Goal: Transaction & Acquisition: Purchase product/service

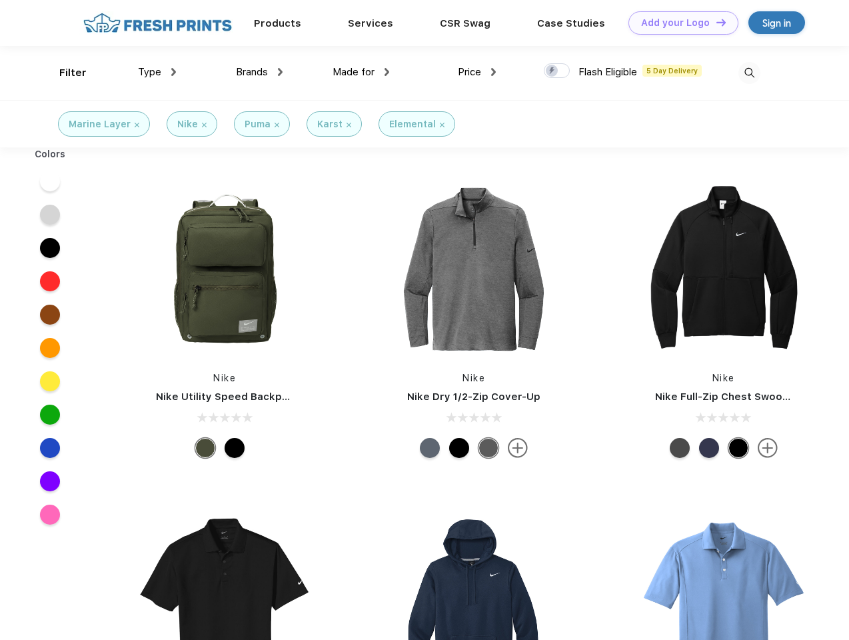
click at [678, 23] on link "Add your Logo Design Tool" at bounding box center [683, 22] width 110 height 23
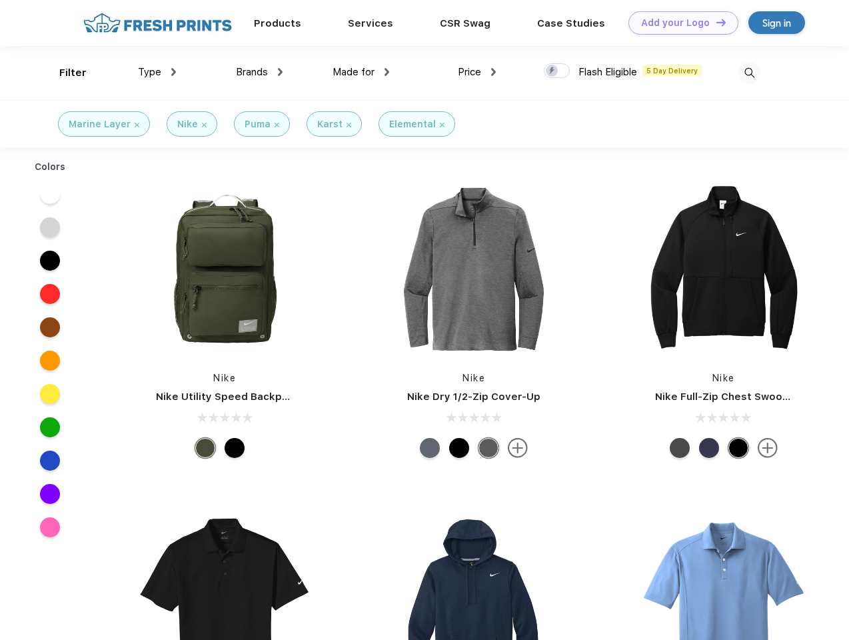
click at [0, 0] on div "Design Tool" at bounding box center [0, 0] width 0 height 0
click at [715, 22] on link "Add your Logo Design Tool" at bounding box center [683, 22] width 110 height 23
click at [64, 73] on div "Filter" at bounding box center [72, 72] width 27 height 15
click at [157, 72] on span "Type" at bounding box center [149, 72] width 23 height 12
click at [259, 72] on span "Brands" at bounding box center [252, 72] width 32 height 12
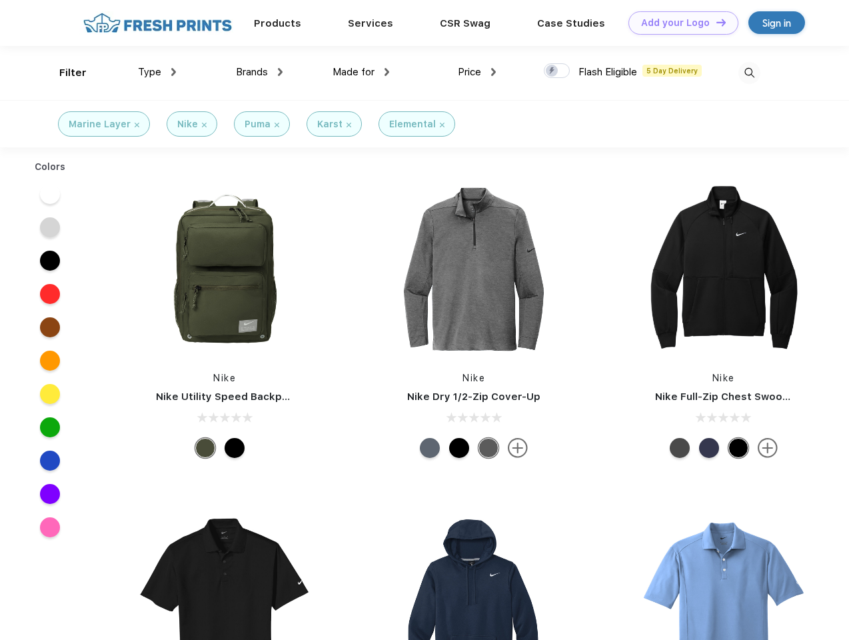
click at [361, 72] on span "Made for" at bounding box center [354, 72] width 42 height 12
click at [477, 72] on span "Price" at bounding box center [469, 72] width 23 height 12
click at [557, 71] on div at bounding box center [557, 70] width 26 height 15
click at [552, 71] on input "checkbox" at bounding box center [548, 67] width 9 height 9
click at [749, 73] on img at bounding box center [749, 73] width 22 height 22
